Goal: Communication & Community: Ask a question

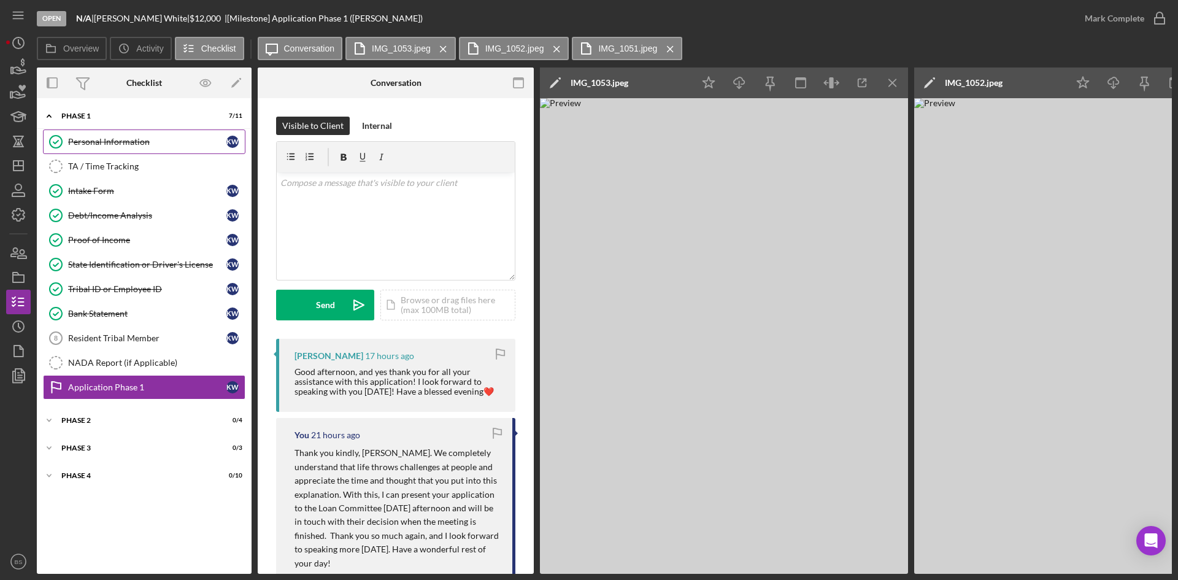
scroll to position [794, 0]
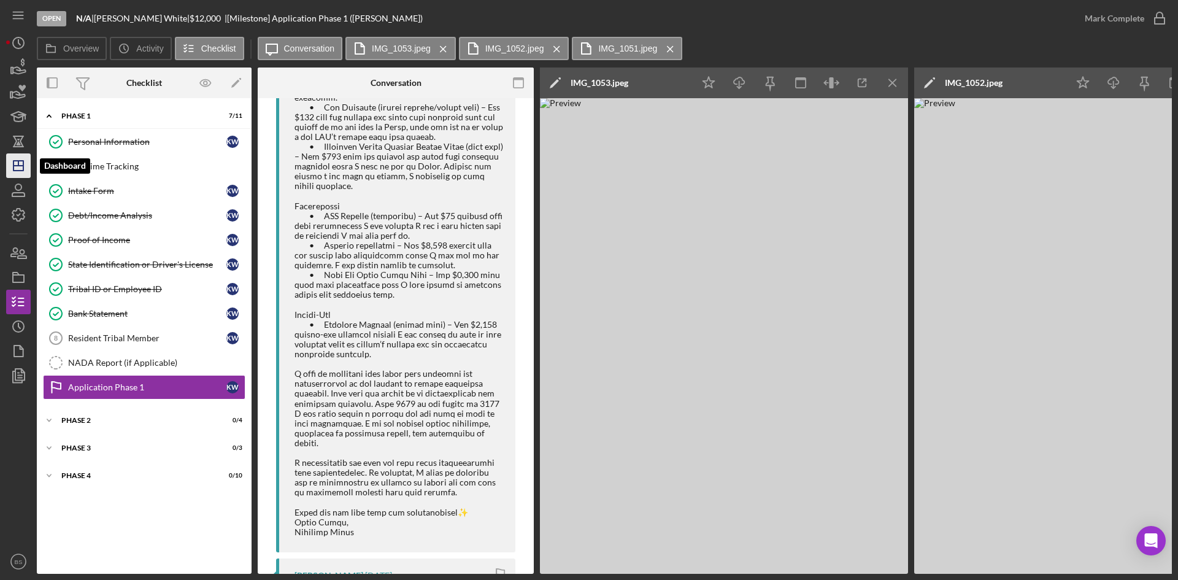
click at [26, 164] on icon "Icon/Dashboard" at bounding box center [18, 165] width 31 height 31
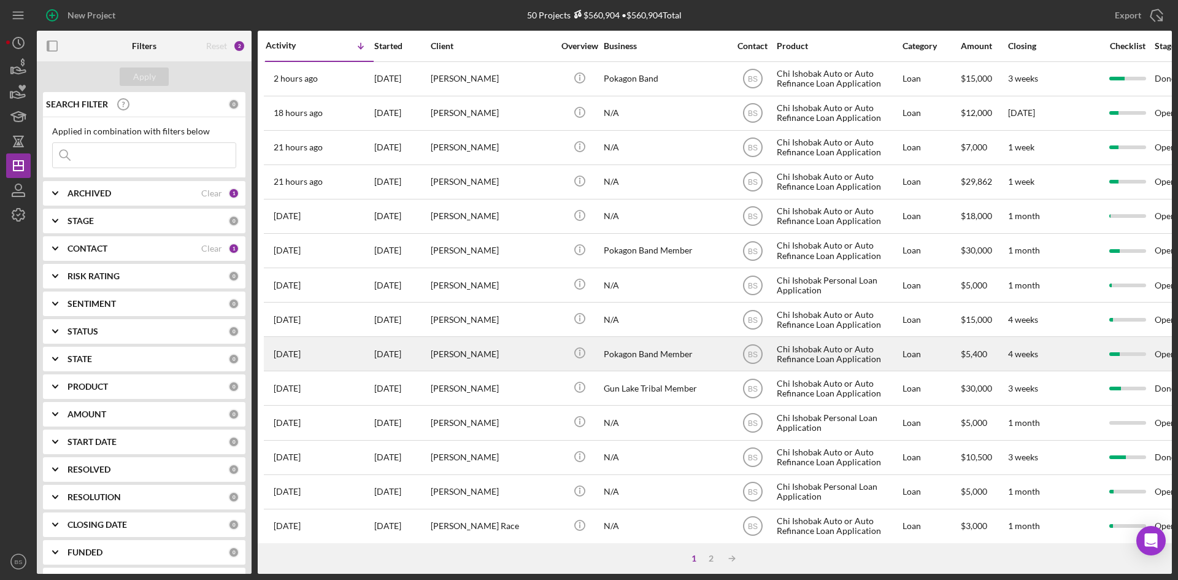
click at [468, 365] on div "[PERSON_NAME]" at bounding box center [492, 354] width 123 height 33
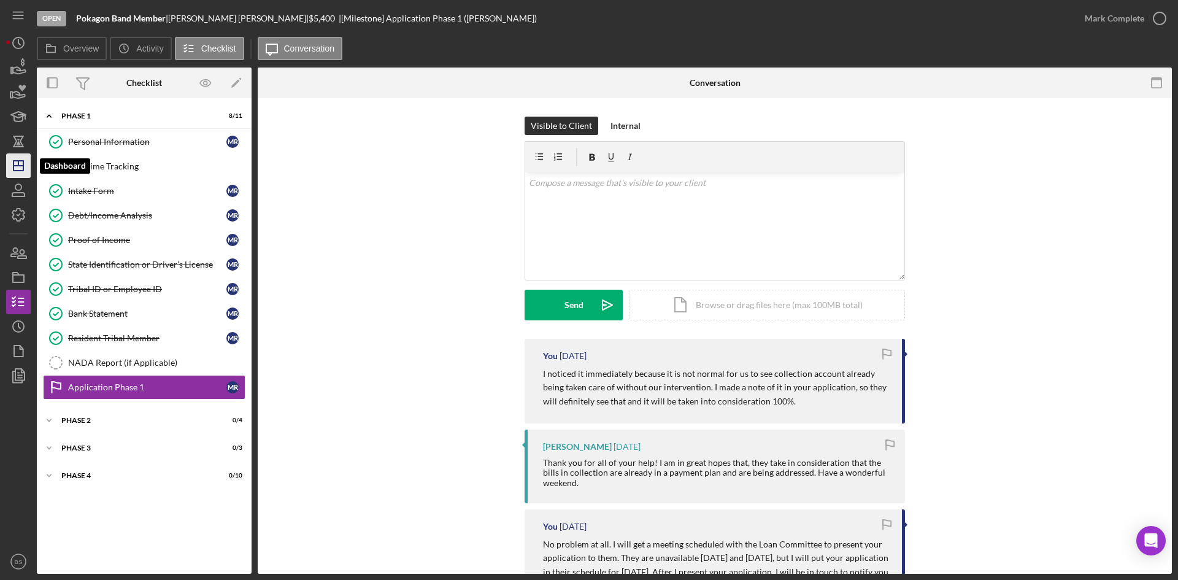
click at [15, 156] on icon "Icon/Dashboard" at bounding box center [18, 165] width 31 height 31
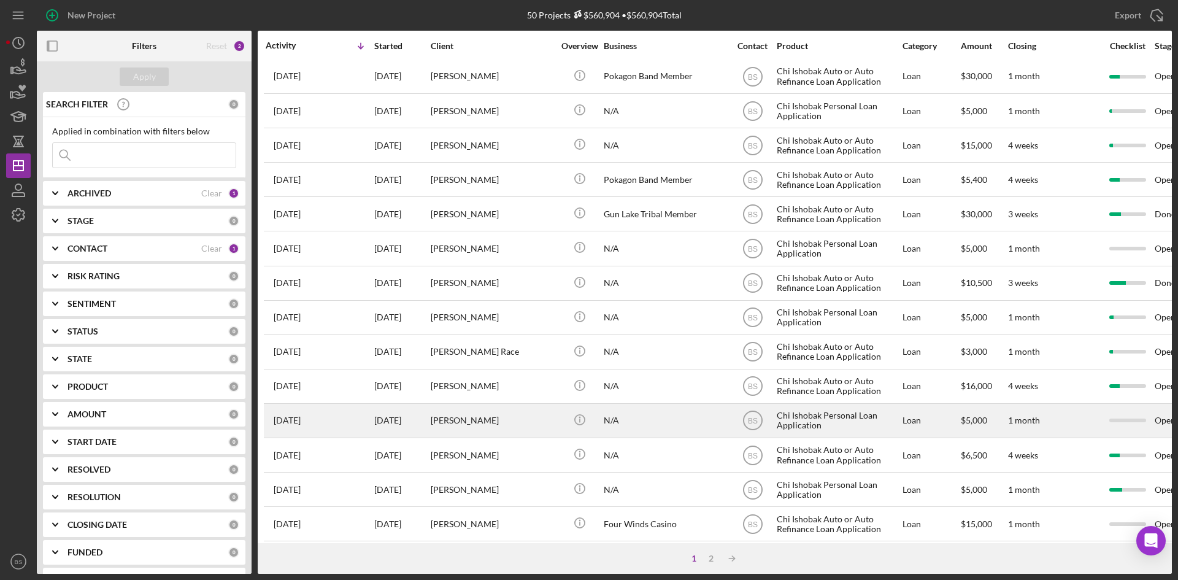
scroll to position [184, 0]
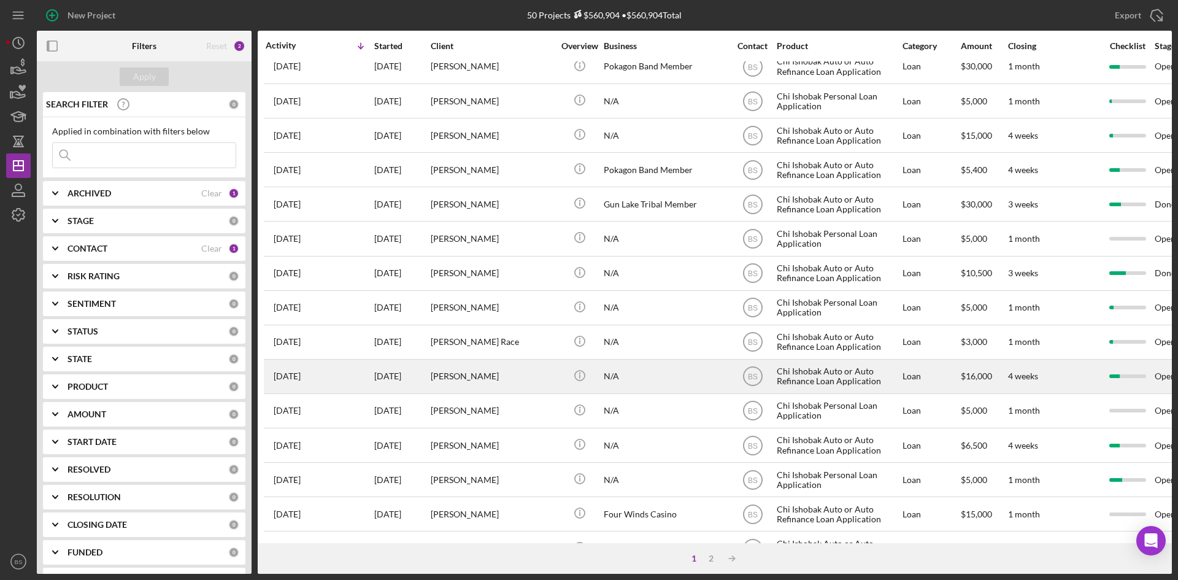
click at [485, 387] on div "[PERSON_NAME]" at bounding box center [492, 376] width 123 height 33
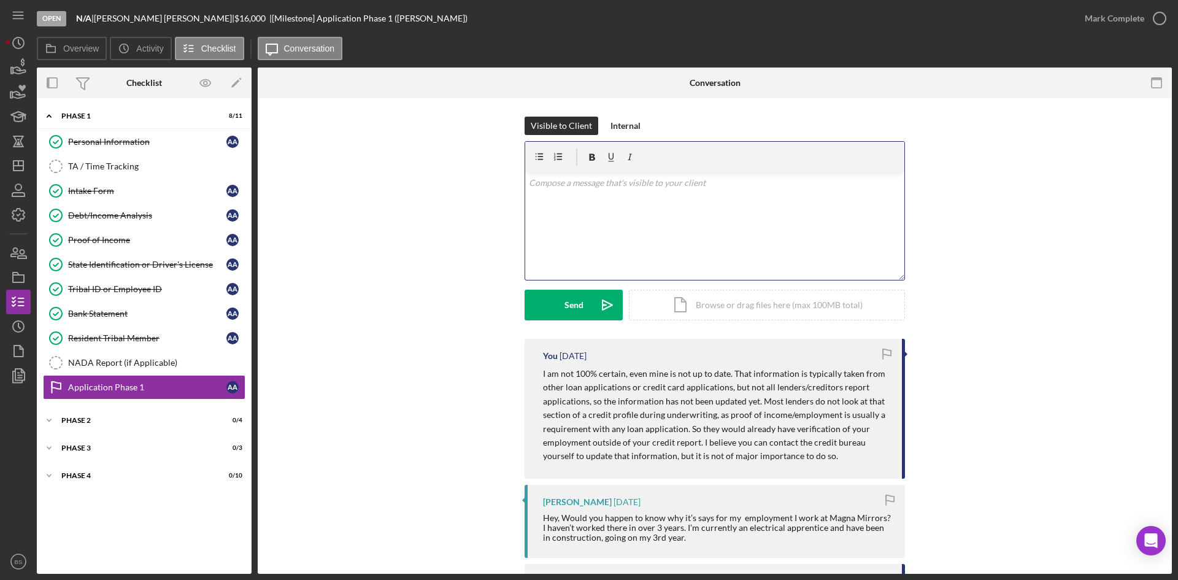
click at [611, 214] on div "v Color teal Color pink Remove color Add row above Add row below Add column bef…" at bounding box center [714, 225] width 379 height 107
click at [730, 185] on p "Hi [PERSON_NAME]. I have a few final questions for underwriting." at bounding box center [715, 183] width 372 height 14
